Goal: Check status: Check status

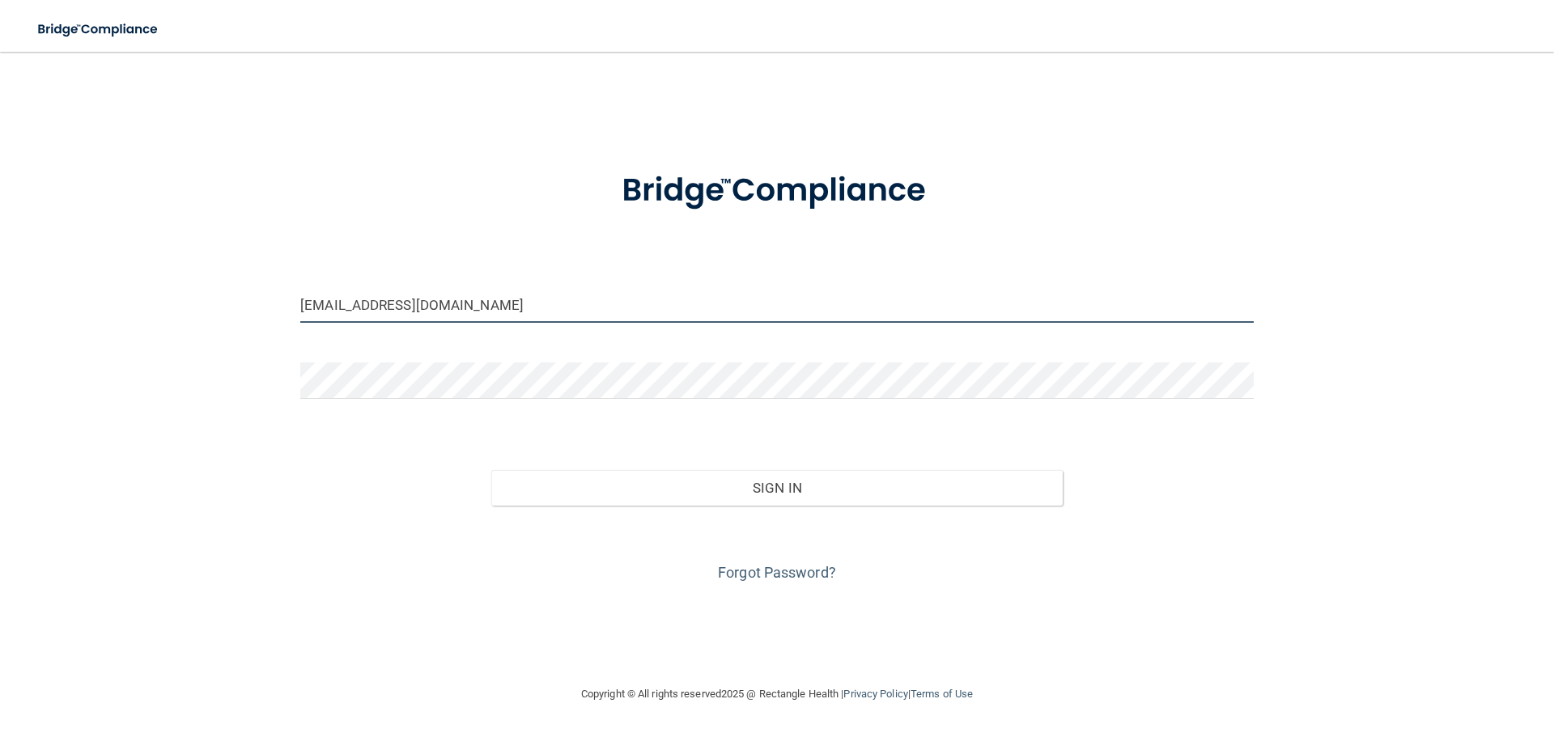
click at [352, 306] on input "[EMAIL_ADDRESS][DOMAIN_NAME]" at bounding box center [777, 305] width 954 height 36
drag, startPoint x: 365, startPoint y: 305, endPoint x: 265, endPoint y: 317, distance: 101.1
click at [265, 317] on div "[EMAIL_ADDRESS][DOMAIN_NAME] Invalid email/password. You don't have permission …" at bounding box center [776, 368] width 1489 height 601
type input "[EMAIL_ADDRESS][DOMAIN_NAME]"
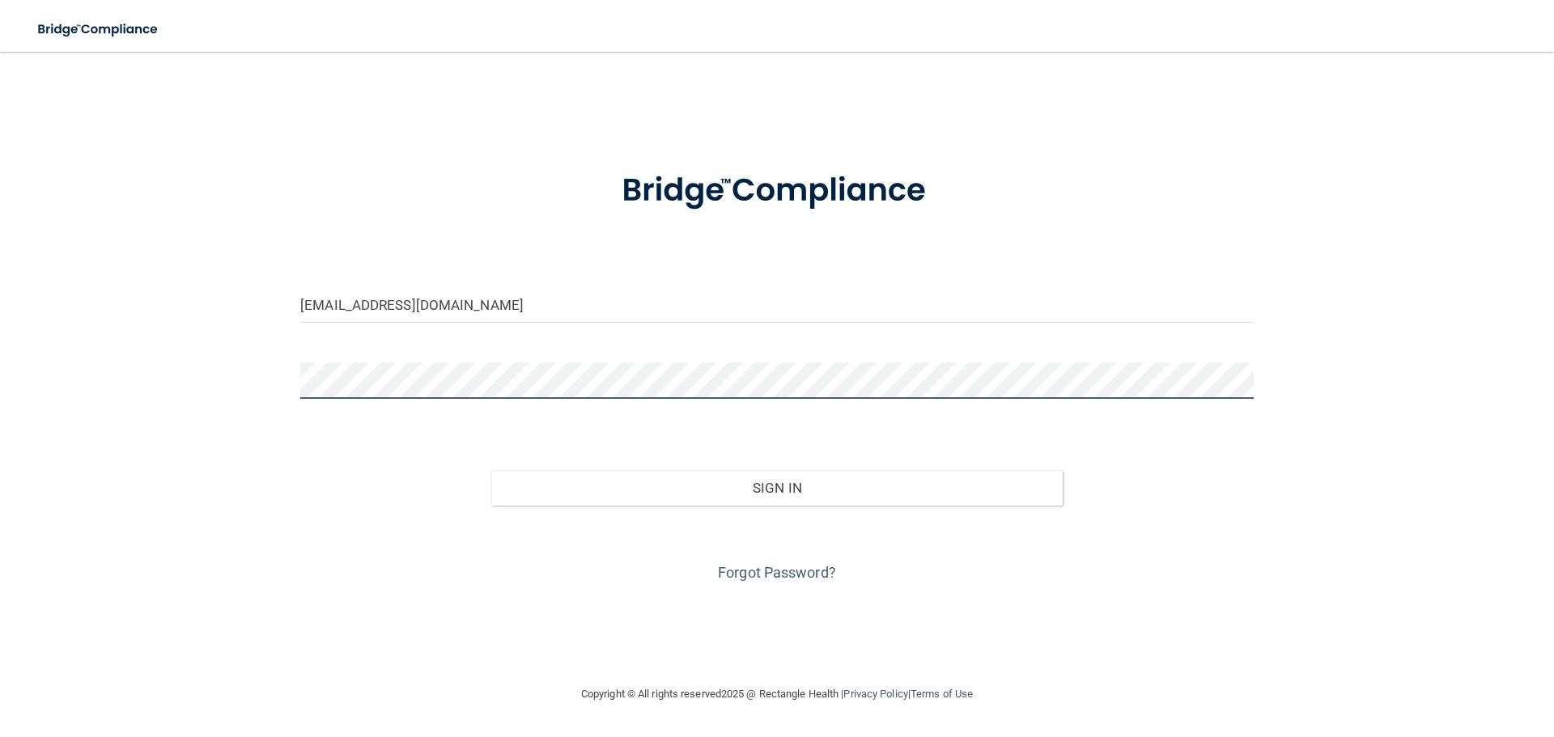
click at [491, 470] on button "Sign In" at bounding box center [777, 488] width 572 height 36
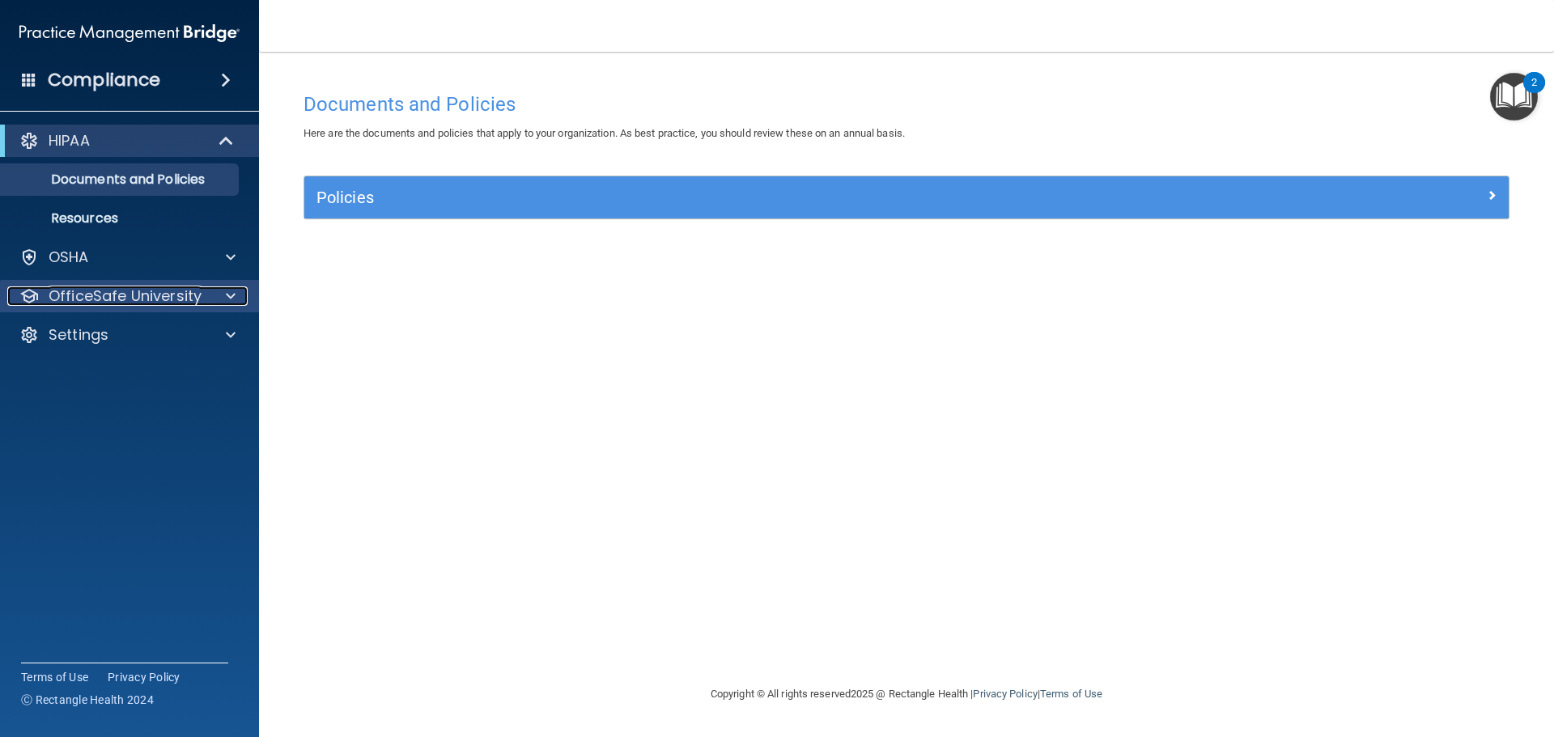
click at [159, 296] on p "OfficeSafe University" at bounding box center [125, 296] width 153 height 19
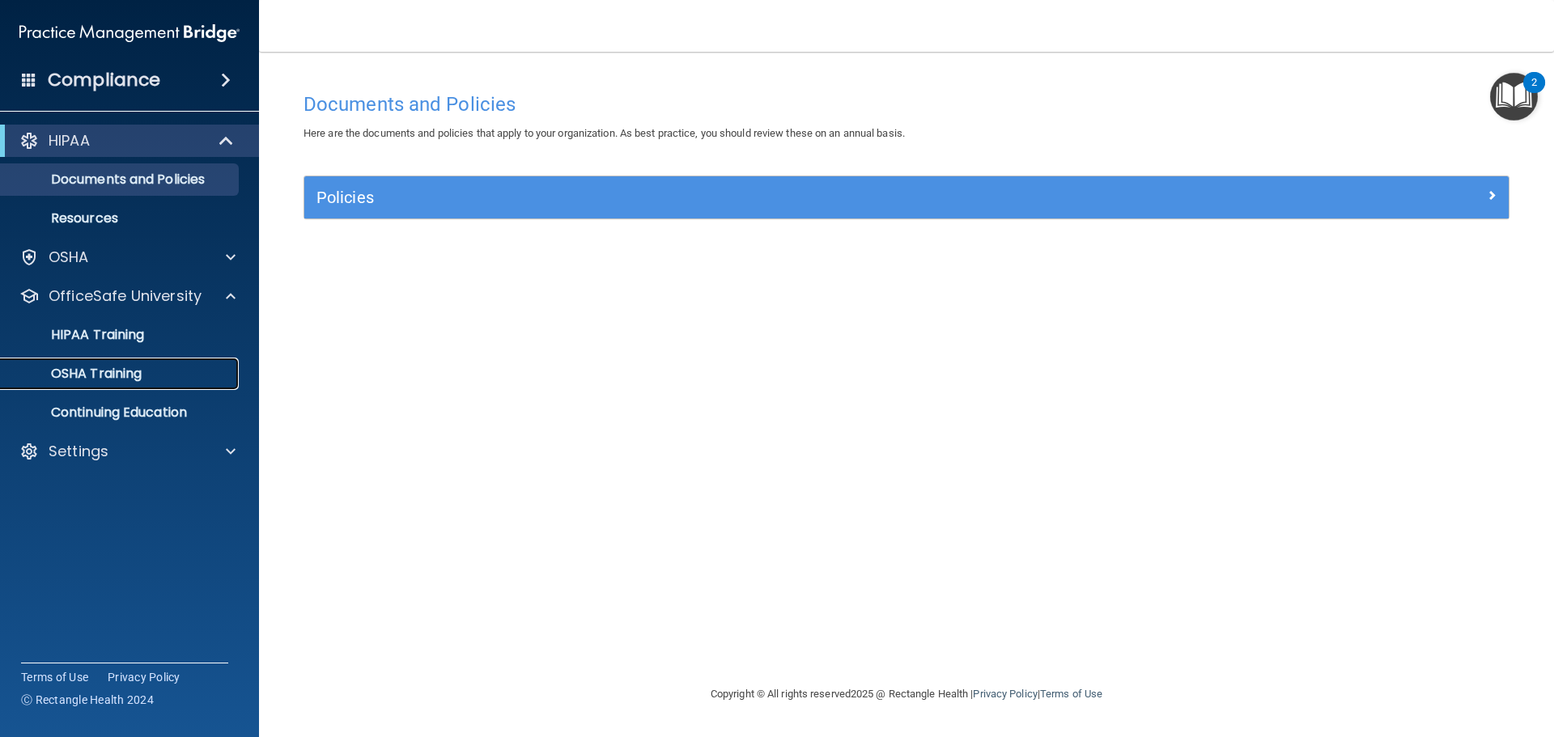
click at [131, 366] on p "OSHA Training" at bounding box center [76, 374] width 131 height 16
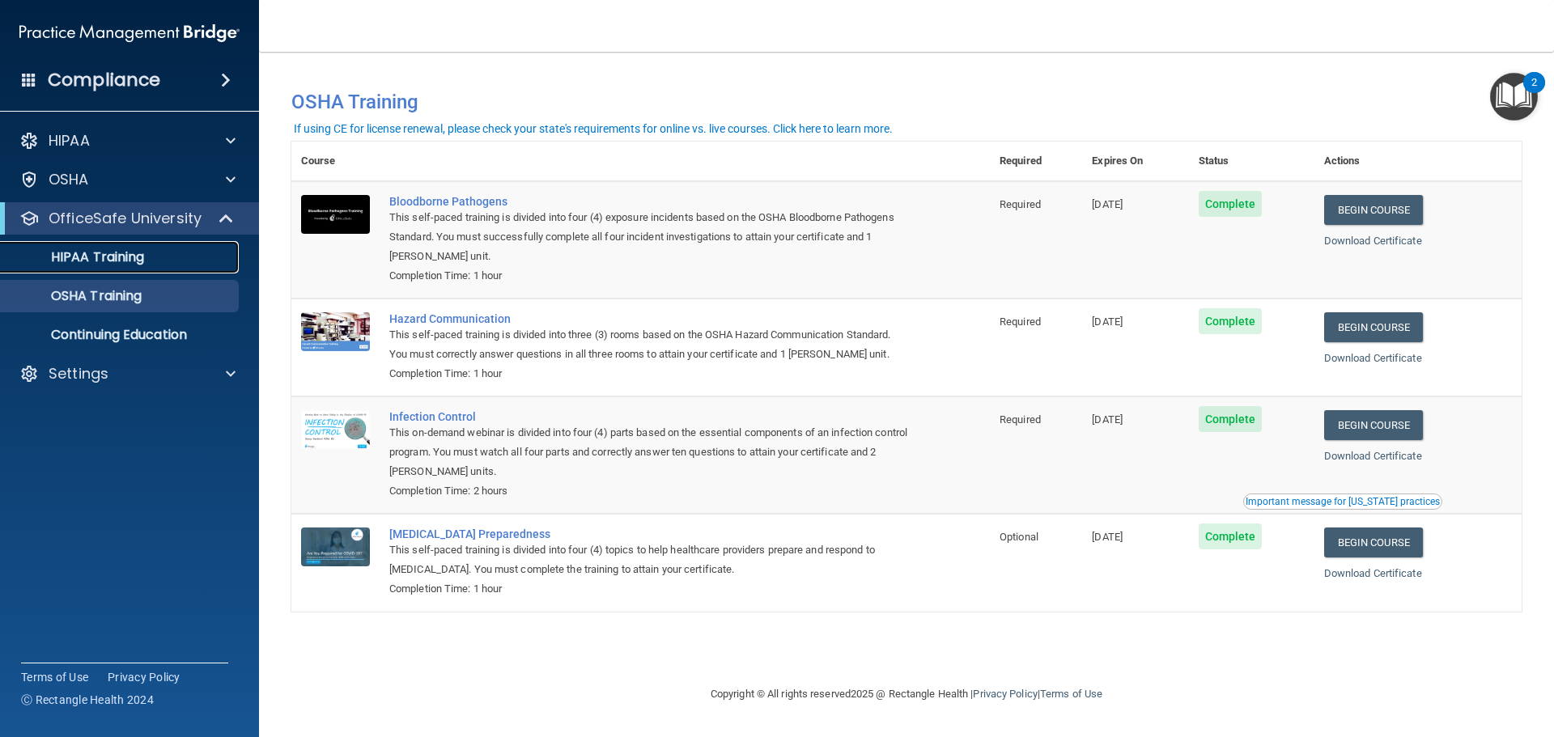
click at [107, 254] on p "HIPAA Training" at bounding box center [78, 257] width 134 height 16
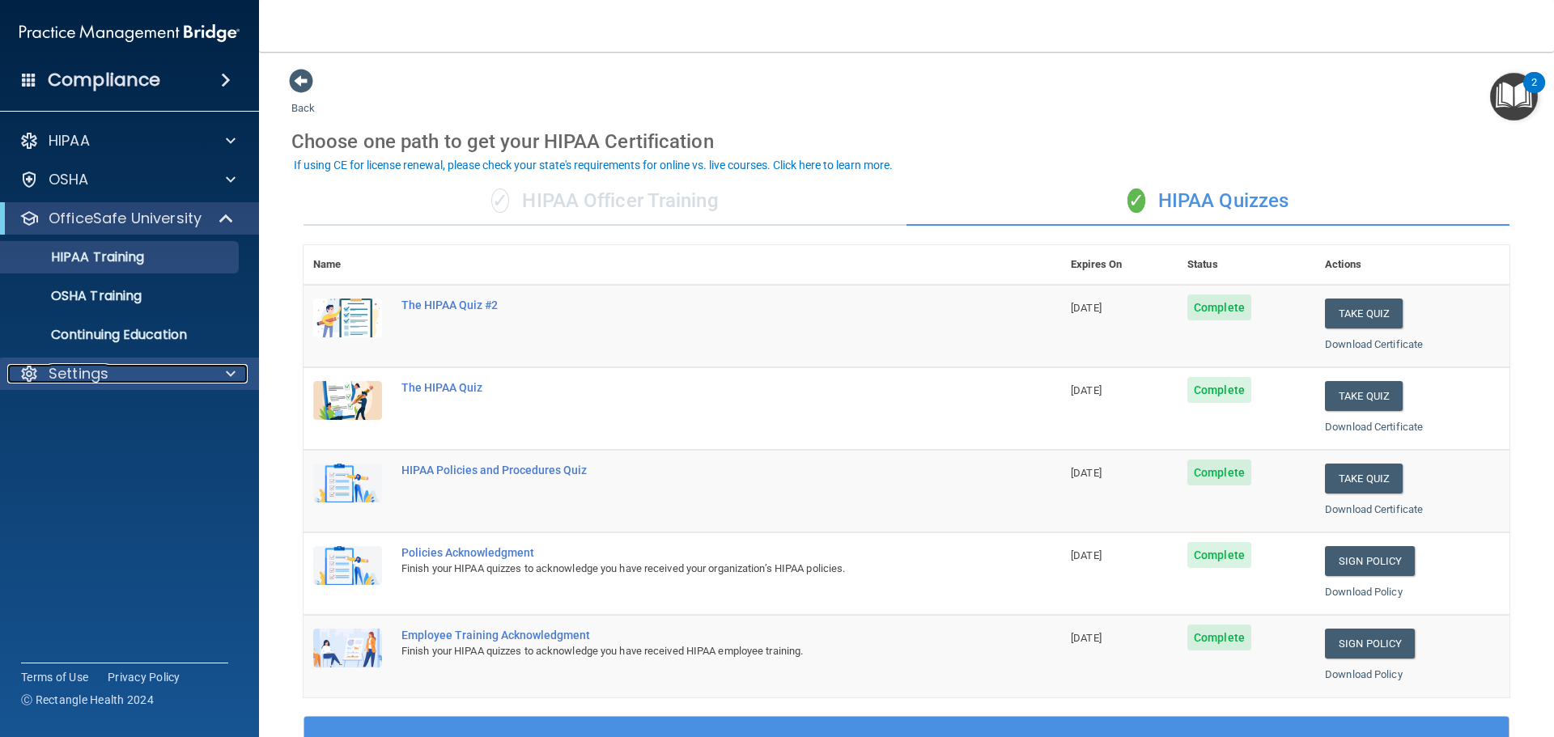
click at [142, 374] on div "Settings" at bounding box center [107, 373] width 201 height 19
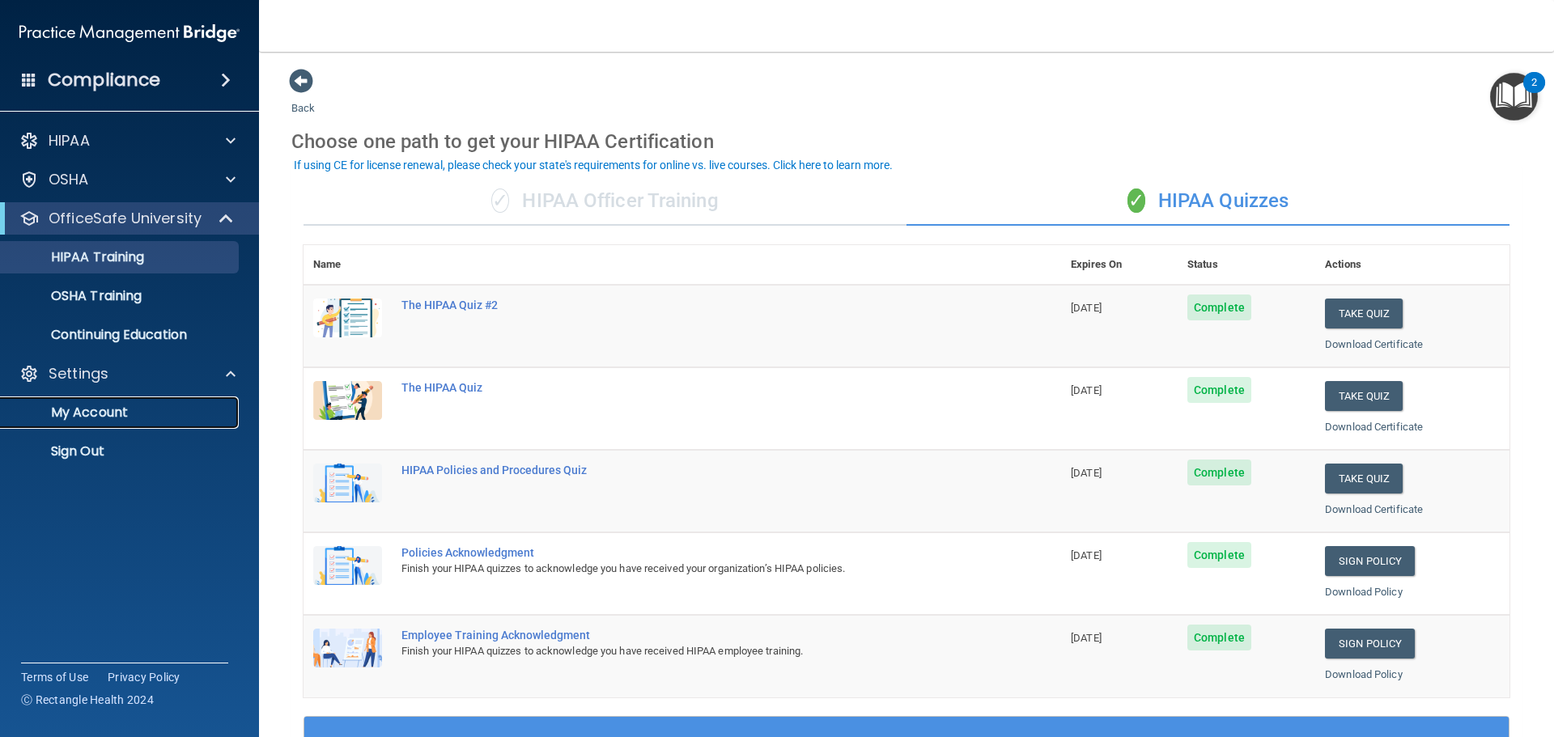
click at [125, 408] on p "My Account" at bounding box center [121, 413] width 221 height 16
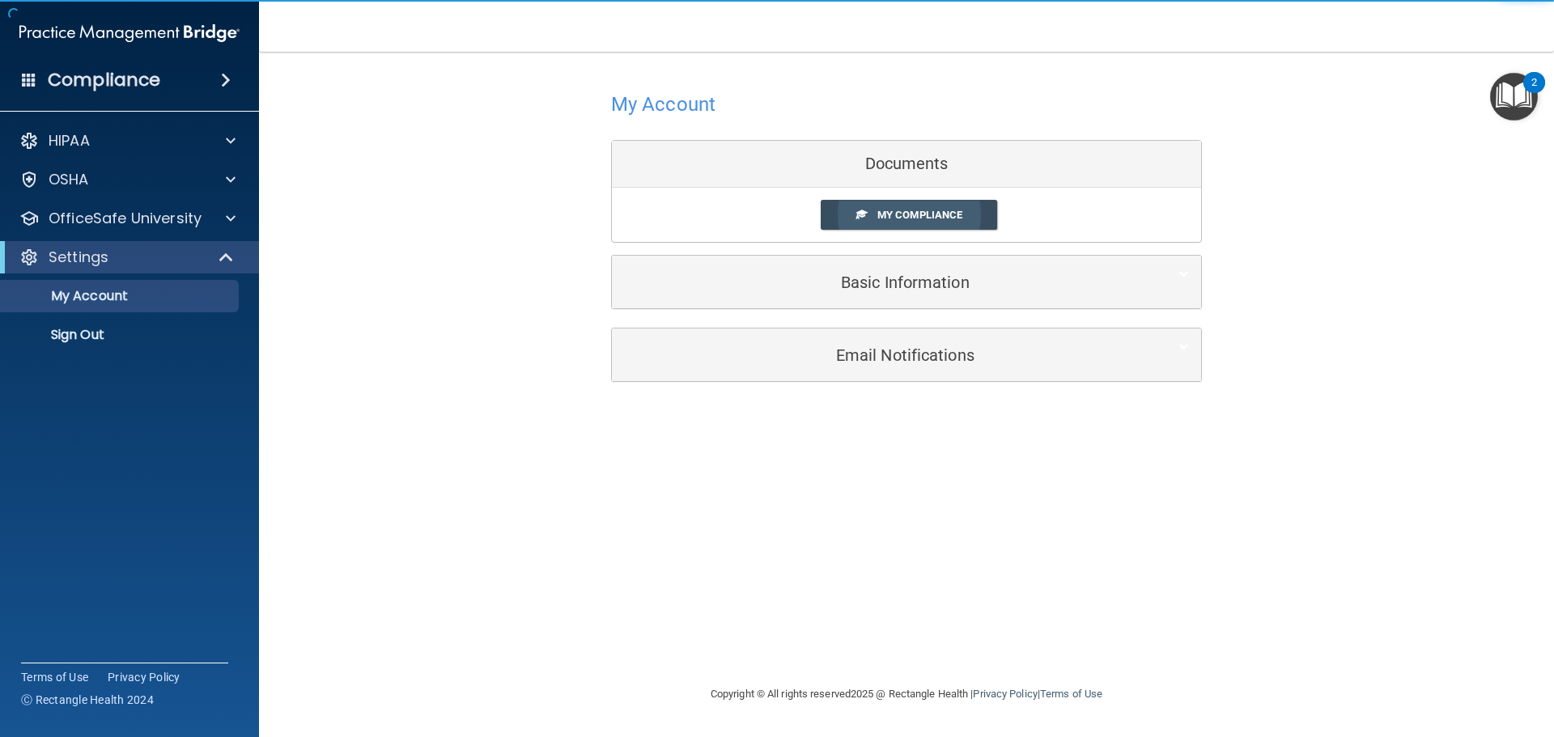
click at [963, 214] on link "My Compliance" at bounding box center [909, 215] width 177 height 30
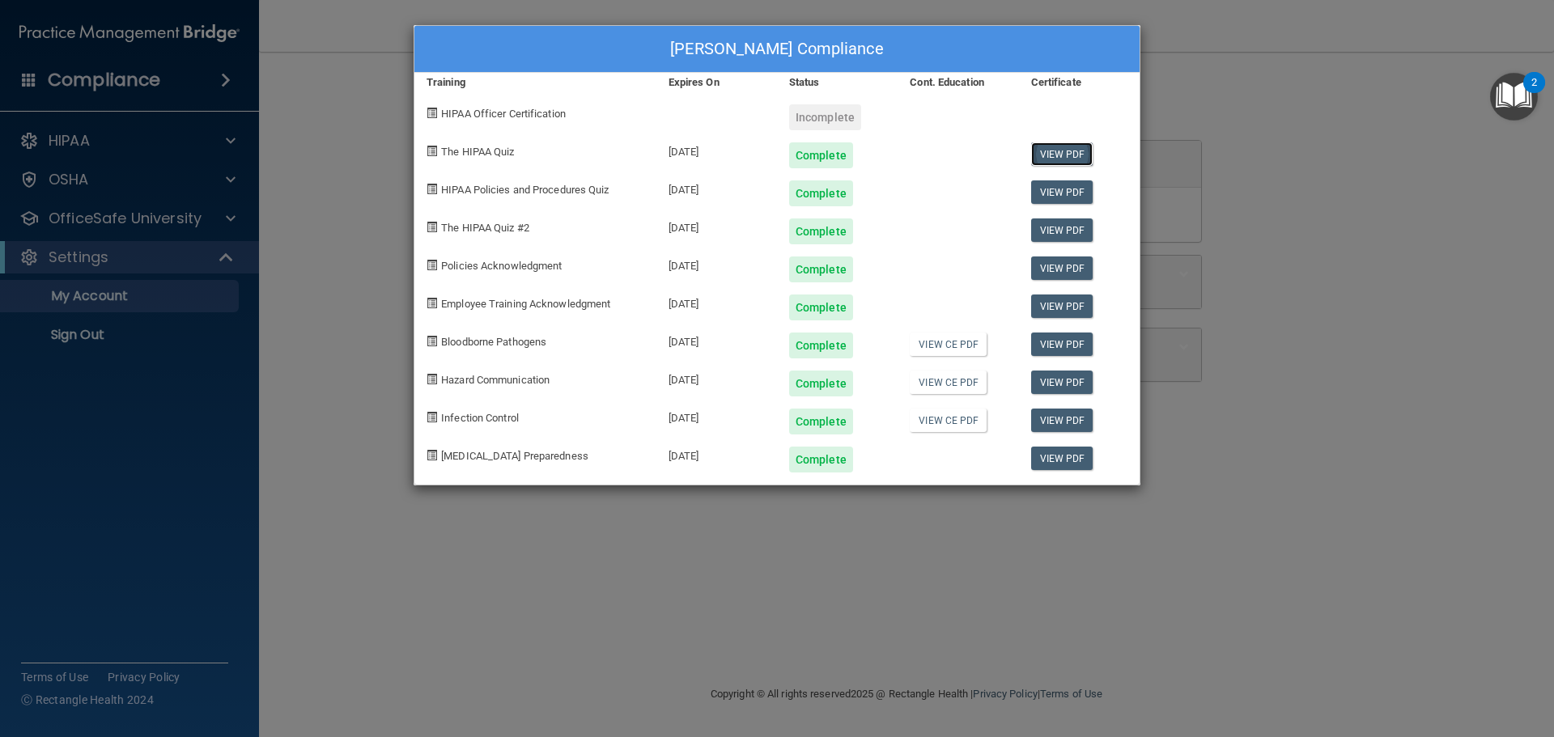
click at [1053, 155] on link "View PDF" at bounding box center [1062, 153] width 62 height 23
click at [1060, 198] on link "View PDF" at bounding box center [1062, 192] width 62 height 23
click at [1055, 234] on link "View PDF" at bounding box center [1062, 230] width 62 height 23
click at [1056, 270] on link "View PDF" at bounding box center [1062, 268] width 62 height 23
click at [1059, 348] on link "View PDF" at bounding box center [1062, 344] width 62 height 23
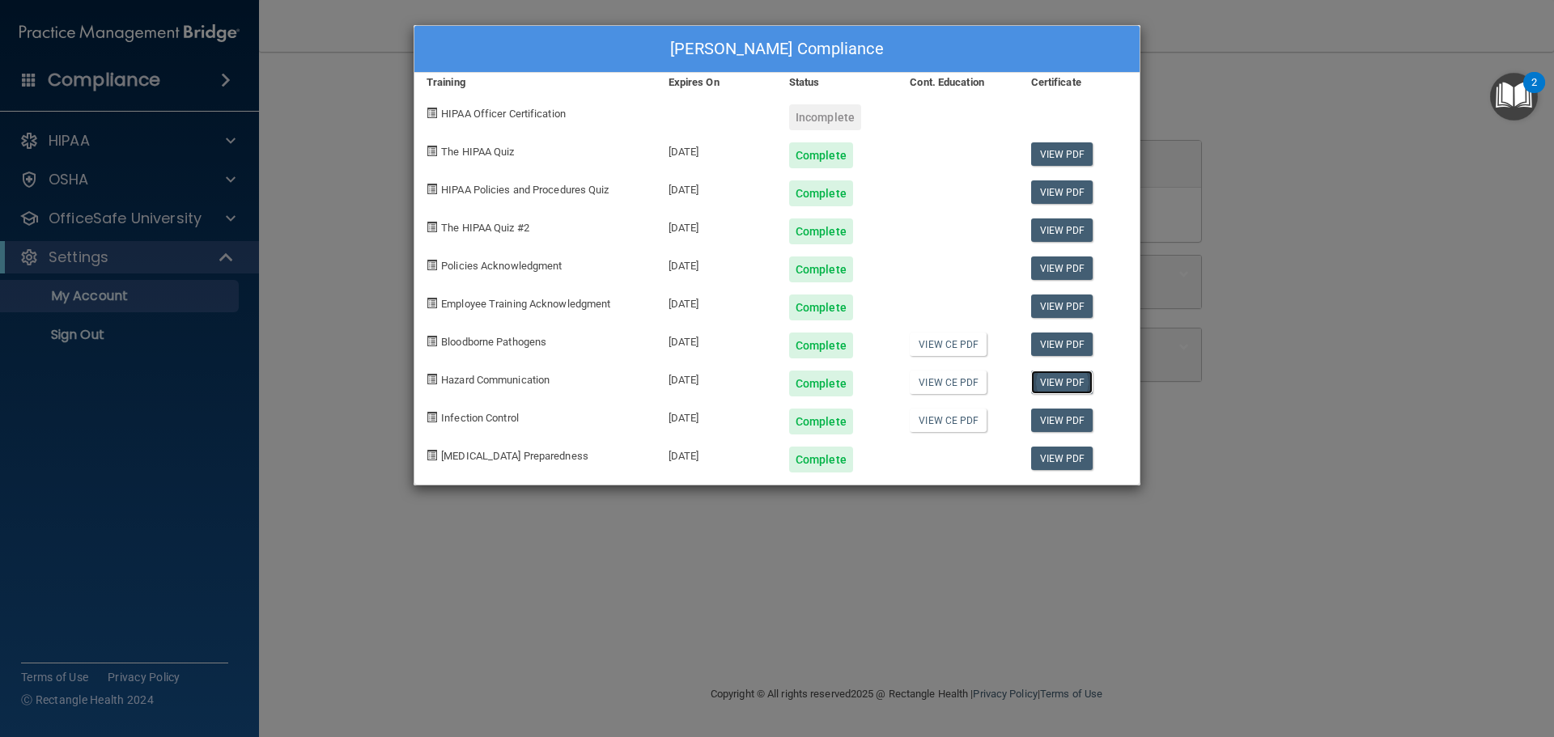
click at [1061, 386] on link "View PDF" at bounding box center [1062, 382] width 62 height 23
click at [1069, 422] on link "View PDF" at bounding box center [1062, 420] width 62 height 23
click at [1051, 465] on link "View PDF" at bounding box center [1062, 458] width 62 height 23
